Goal: Information Seeking & Learning: Understand process/instructions

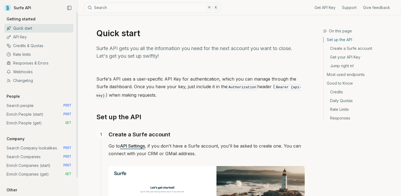
click at [24, 44] on link "Credits & Quotas" at bounding box center [38, 45] width 69 height 9
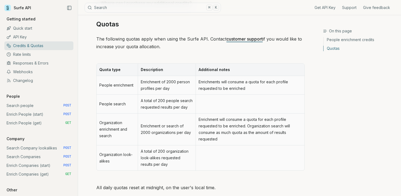
scroll to position [278, 0]
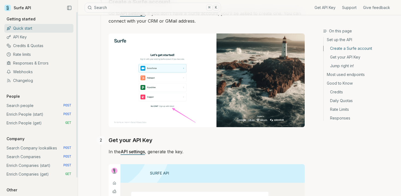
click at [32, 46] on link "Credits & Quotas" at bounding box center [38, 45] width 69 height 9
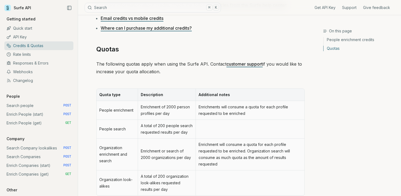
scroll to position [128, 0]
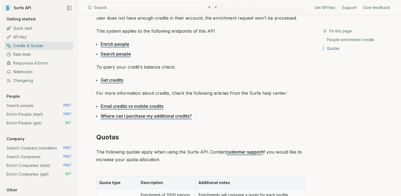
click at [130, 108] on link "Email credits vs mobile credits" at bounding box center [132, 106] width 63 height 5
click at [31, 53] on link "Rate limits" at bounding box center [38, 54] width 69 height 9
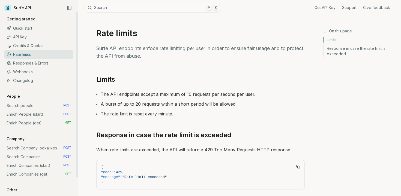
click at [31, 65] on link "Responses & Errors" at bounding box center [38, 63] width 69 height 9
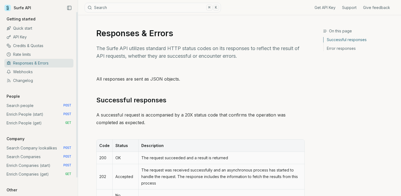
click at [24, 36] on link "API Key" at bounding box center [38, 37] width 69 height 9
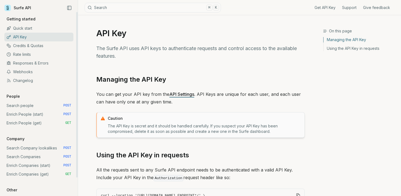
click at [29, 46] on link "Credits & Quotas" at bounding box center [38, 45] width 69 height 9
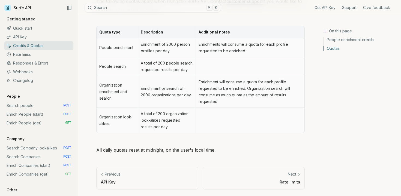
scroll to position [275, 0]
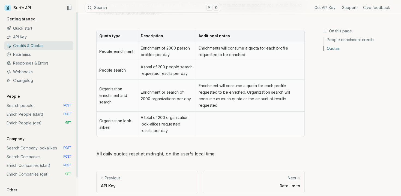
click at [26, 116] on link "Enrich People (start) POST" at bounding box center [38, 114] width 69 height 9
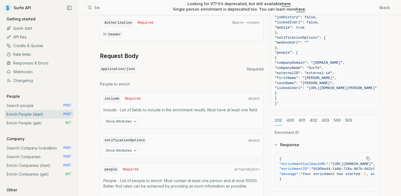
scroll to position [229, 0]
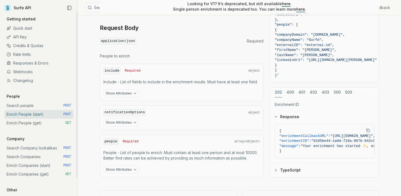
click at [39, 121] on link "Enrich People (get) GET" at bounding box center [38, 123] width 69 height 9
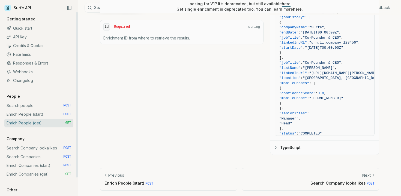
click at [21, 8] on link "Surfe API" at bounding box center [17, 8] width 27 height 8
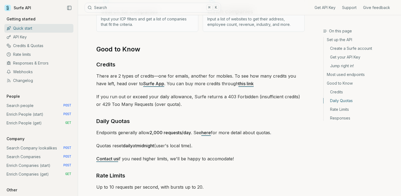
scroll to position [833, 0]
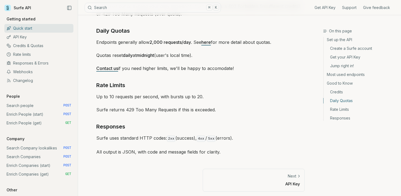
click at [346, 119] on link "Responses" at bounding box center [359, 117] width 73 height 7
click at [339, 119] on link "Responses" at bounding box center [359, 117] width 73 height 7
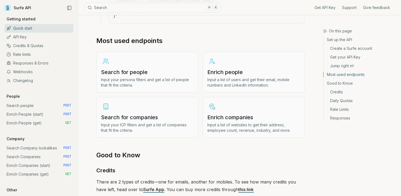
scroll to position [635, 0]
click at [227, 78] on p "Input a list of users and get their email, mobile numbers and LinkedIn informat…" at bounding box center [253, 83] width 93 height 11
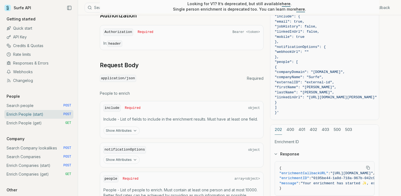
scroll to position [251, 0]
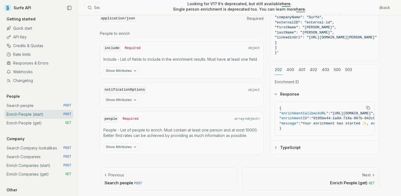
click at [123, 98] on button "Show Attributes" at bounding box center [121, 100] width 36 height 8
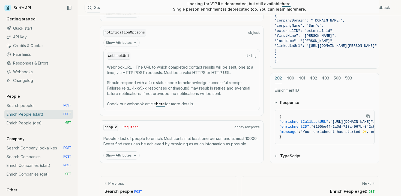
scroll to position [317, 0]
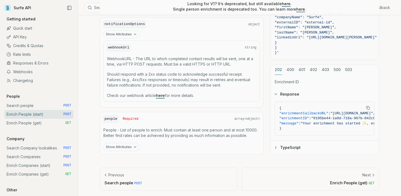
click at [126, 145] on button "Show Attributes" at bounding box center [121, 147] width 36 height 8
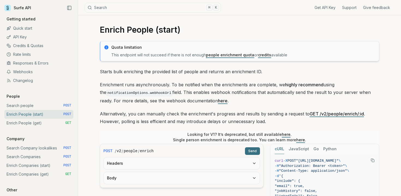
scroll to position [0, 0]
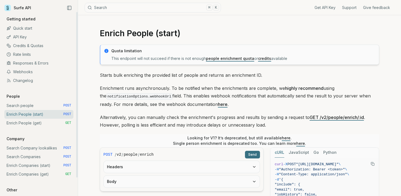
click at [29, 124] on link "Enrich People (get) GET" at bounding box center [38, 123] width 69 height 9
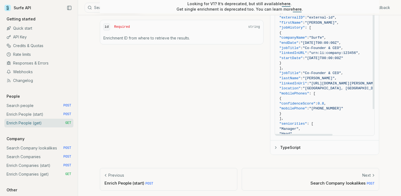
scroll to position [47, 0]
click at [315, 103] on span ""confidenceScore"" at bounding box center [297, 103] width 36 height 4
click at [324, 103] on span "0.8" at bounding box center [320, 103] width 6 height 4
click at [276, 147] on icon "button" at bounding box center [275, 148] width 1 height 2
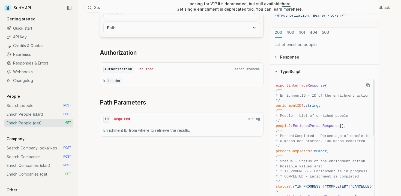
scroll to position [147, 0]
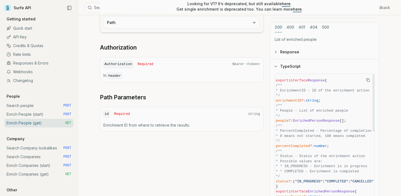
drag, startPoint x: 368, startPoint y: 79, endPoint x: 346, endPoint y: 109, distance: 37.5
click at [346, 110] on figure "export interface Response { /** * EnrichmentID - ID of the enrichment action */…" at bounding box center [325, 156] width 100 height 164
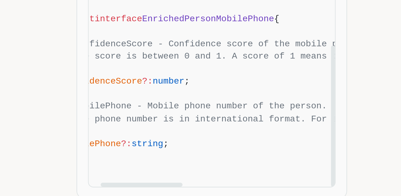
scroll to position [306, 15]
drag, startPoint x: 305, startPoint y: 190, endPoint x: 308, endPoint y: 190, distance: 3.8
click at [308, 191] on div at bounding box center [296, 192] width 33 height 2
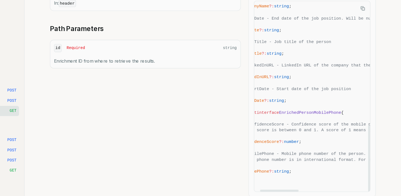
scroll to position [192, 0]
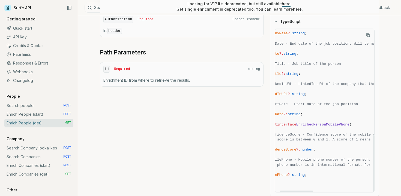
drag, startPoint x: 326, startPoint y: 88, endPoint x: 339, endPoint y: 122, distance: 36.0
click at [227, 123] on div "GET / v2 / people / enrich / {id} Send Headers Path Authorization Authorization…" at bounding box center [239, 70] width 279 height 254
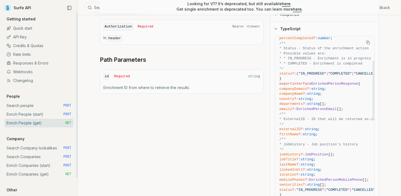
scroll to position [138, 0]
